Goal: Find specific page/section: Find specific page/section

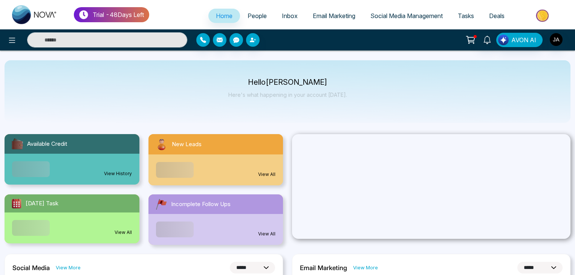
select select "*"
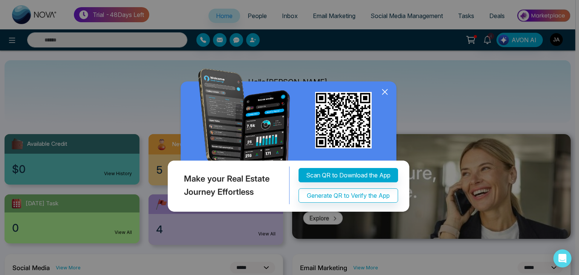
click at [388, 90] on icon at bounding box center [384, 91] width 11 height 11
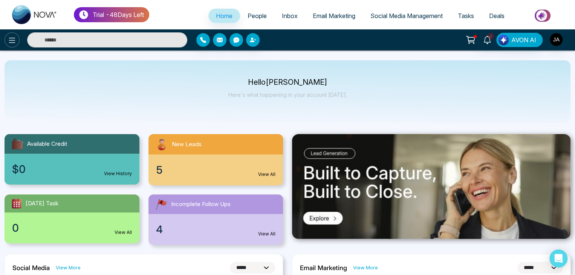
click at [9, 37] on icon at bounding box center [12, 40] width 9 height 9
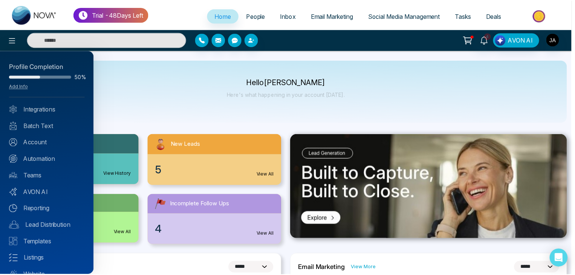
scroll to position [30, 0]
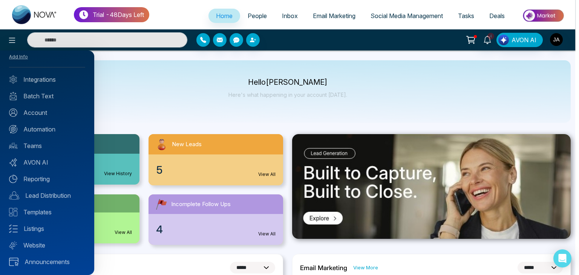
click at [183, 106] on div at bounding box center [289, 137] width 579 height 275
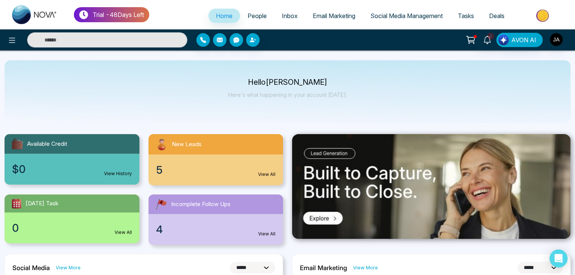
click at [247, 11] on link "People" at bounding box center [257, 16] width 34 height 14
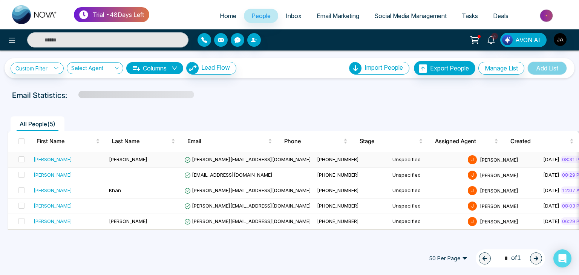
click at [26, 158] on td at bounding box center [19, 159] width 23 height 15
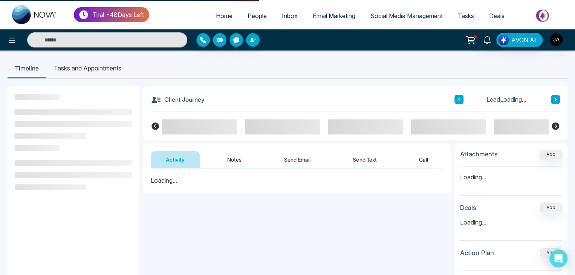
click at [15, 158] on div at bounding box center [73, 170] width 117 height 51
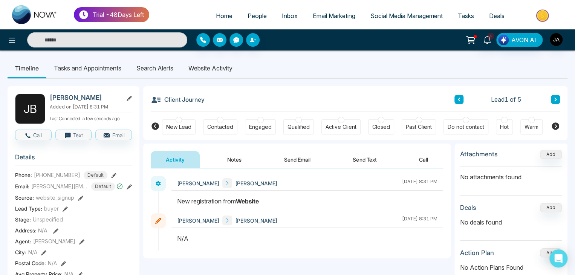
click at [159, 69] on li "Search Alerts" at bounding box center [155, 68] width 52 height 20
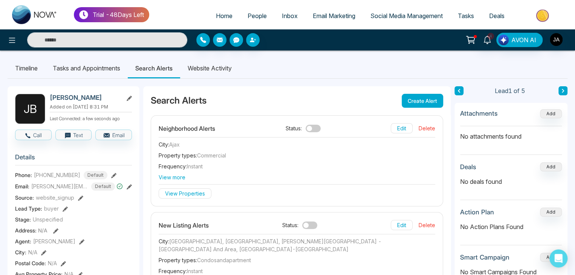
click at [212, 70] on li "Website Activity" at bounding box center [209, 68] width 59 height 20
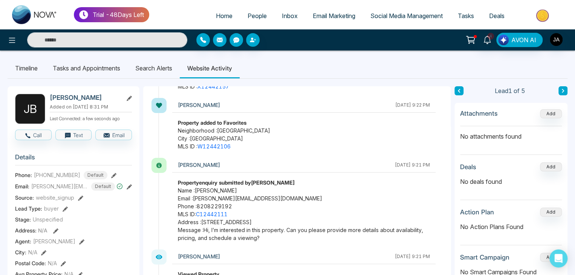
scroll to position [75, 0]
